Goal: Task Accomplishment & Management: Manage account settings

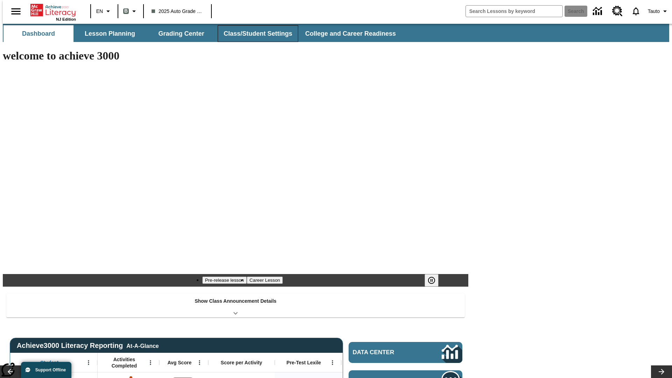
click at [254, 34] on button "Class/Student Settings" at bounding box center [258, 33] width 81 height 17
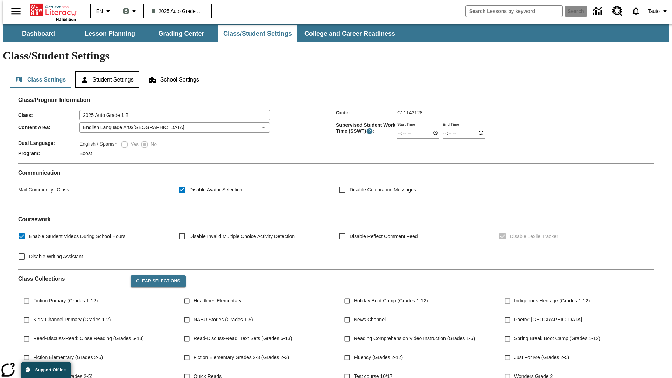
click at [105, 71] on button "Student Settings" at bounding box center [107, 79] width 64 height 17
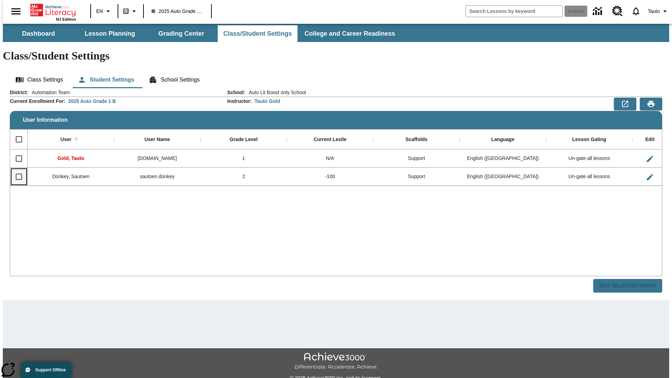
click at [16, 169] on input "Select row" at bounding box center [19, 176] width 15 height 15
checkbox input "true"
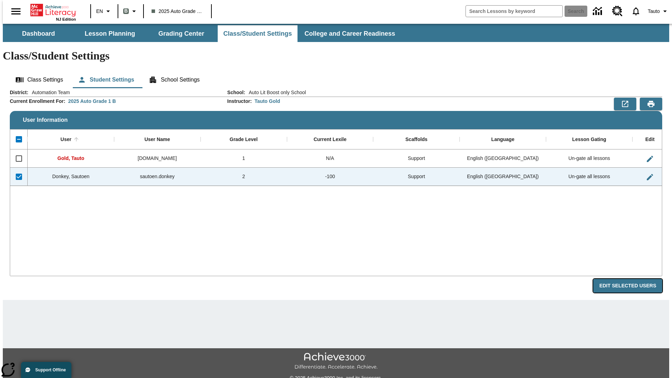
click at [633, 279] on button "Edit Selected Users" at bounding box center [627, 286] width 69 height 14
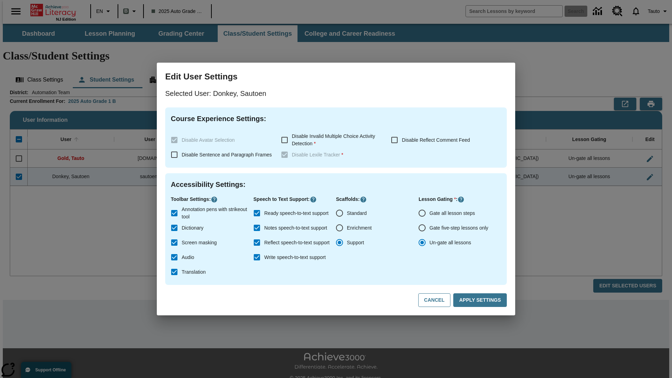
click at [422, 213] on input "Gate all lesson steps" at bounding box center [422, 213] width 15 height 15
click at [481, 300] on button "Apply Settings" at bounding box center [480, 300] width 54 height 14
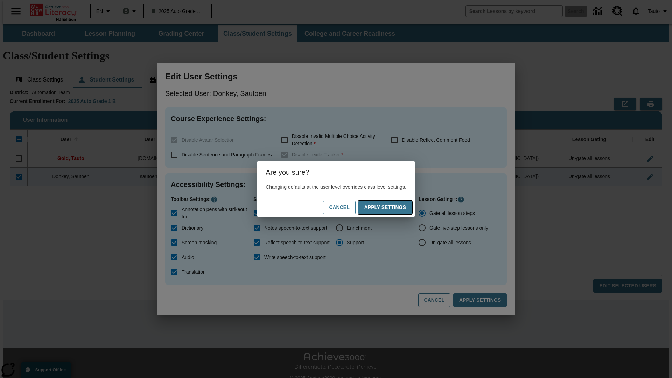
click at [392, 207] on button "Apply Settings" at bounding box center [385, 208] width 54 height 14
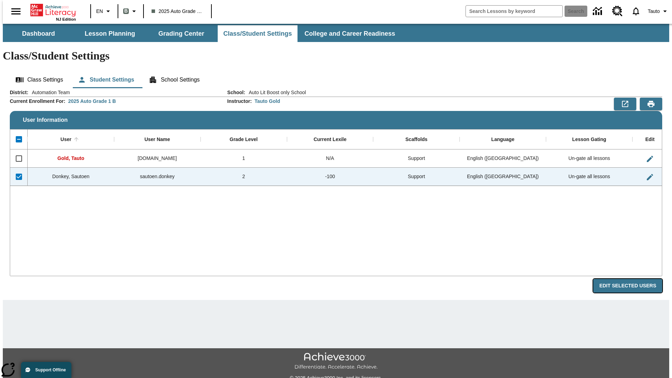
radio input "false"
radio input "true"
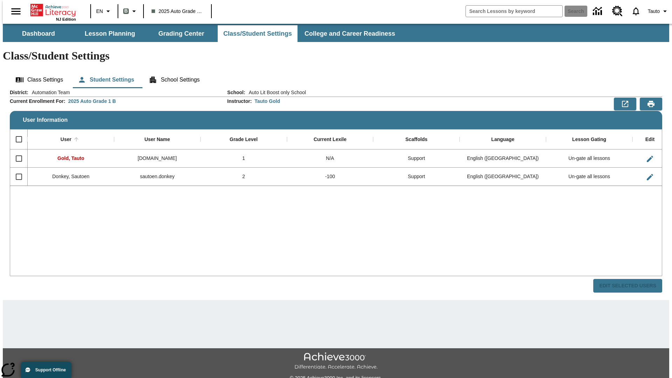
checkbox input "false"
click at [16, 169] on input "Select row" at bounding box center [19, 176] width 15 height 15
checkbox input "true"
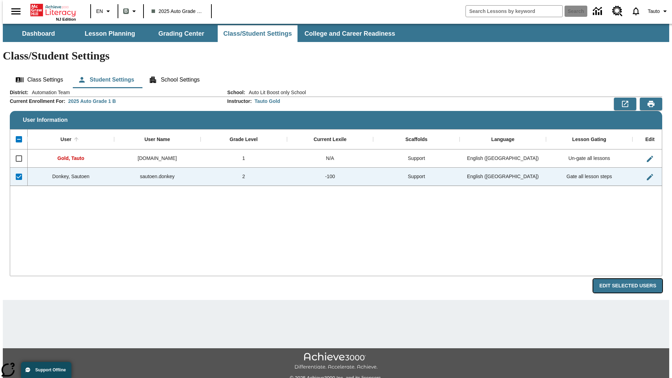
click at [633, 279] on button "Edit Selected Users" at bounding box center [627, 286] width 69 height 14
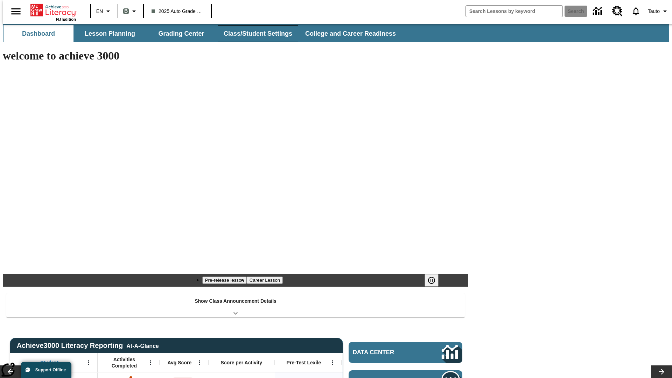
click at [254, 34] on button "Class/Student Settings" at bounding box center [258, 33] width 81 height 17
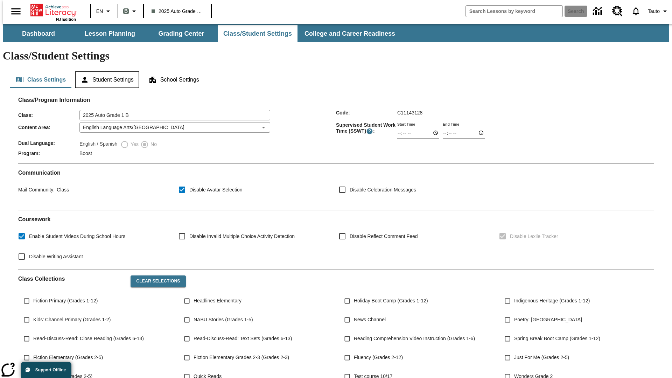
click at [105, 71] on button "Student Settings" at bounding box center [107, 79] width 64 height 17
